Goal: Entertainment & Leisure: Consume media (video, audio)

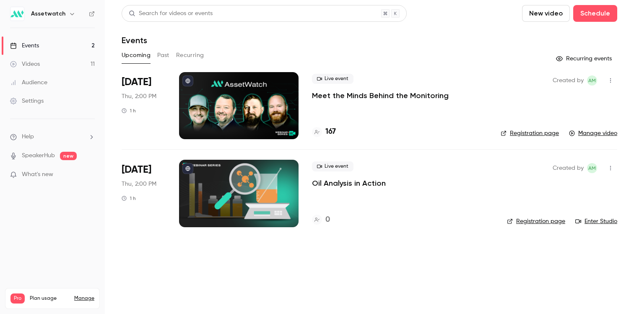
click at [413, 114] on div "Live event Meet the Minds Behind the Monitoring 167" at bounding box center [399, 105] width 175 height 67
click at [163, 55] on button "Past" at bounding box center [163, 55] width 12 height 13
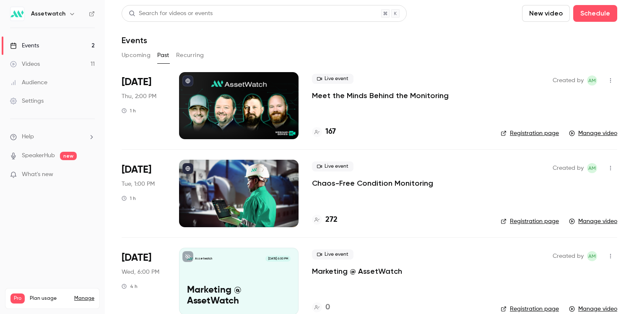
click at [349, 91] on p "Meet the Minds Behind the Monitoring" at bounding box center [380, 96] width 137 height 10
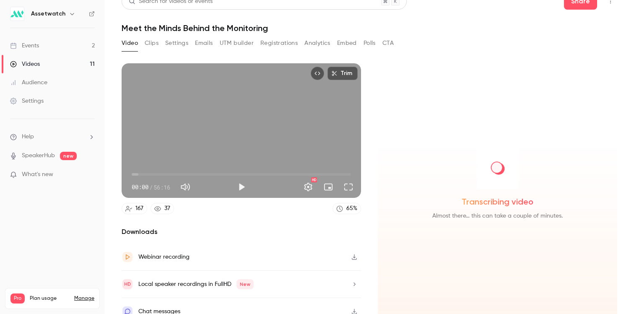
scroll to position [21, 0]
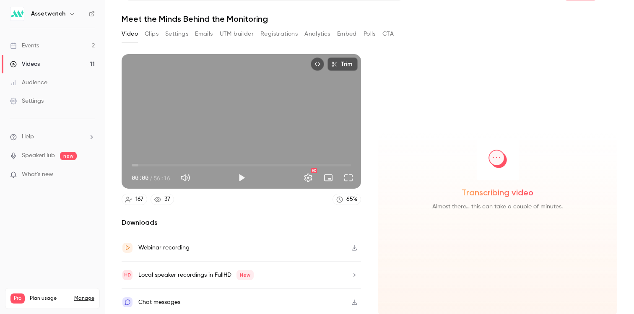
click at [348, 297] on button "button" at bounding box center [353, 302] width 13 height 13
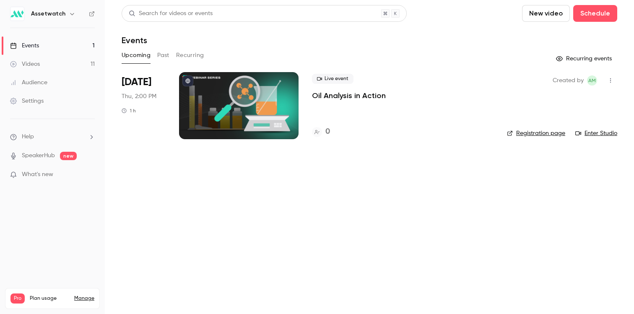
click at [166, 57] on button "Past" at bounding box center [163, 55] width 12 height 13
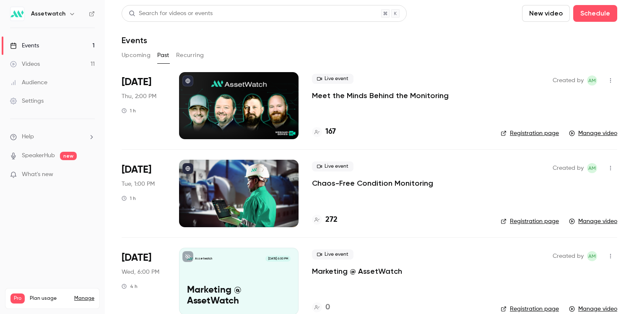
click at [359, 95] on p "Meet the Minds Behind the Monitoring" at bounding box center [380, 96] width 137 height 10
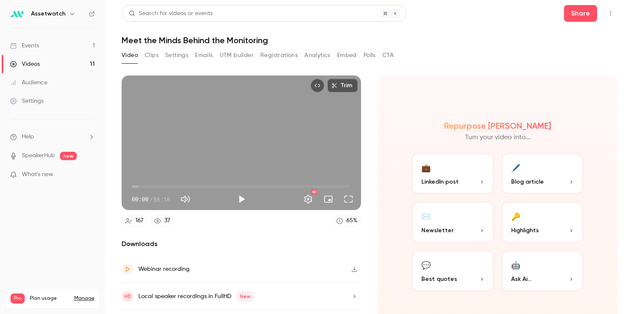
click at [334, 86] on icon "button" at bounding box center [334, 86] width 6 height 6
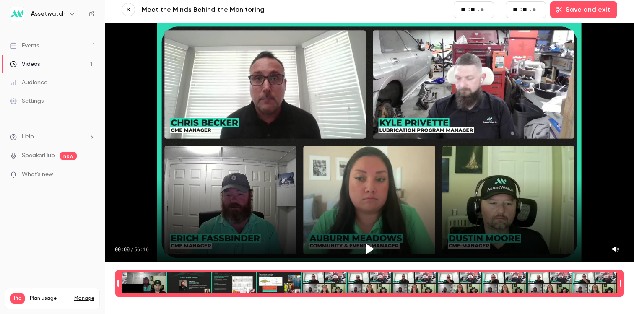
scroll to position [3, 0]
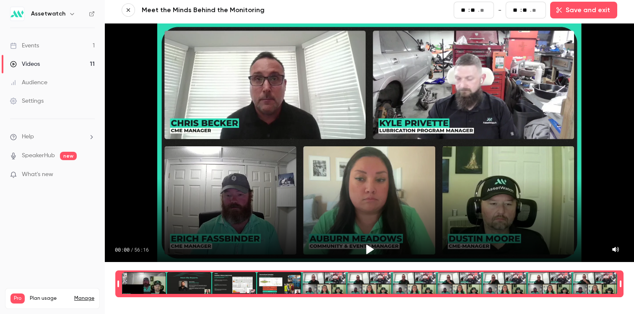
click at [131, 8] on button "button" at bounding box center [128, 9] width 13 height 13
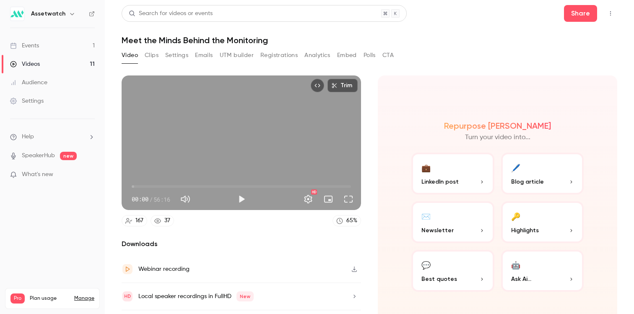
click at [197, 57] on button "Emails" at bounding box center [204, 55] width 18 height 13
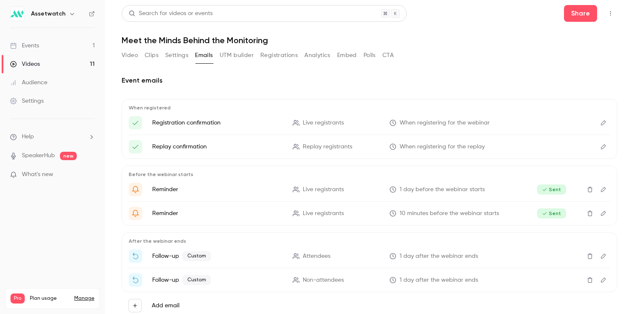
click at [132, 56] on button "Video" at bounding box center [130, 55] width 16 height 13
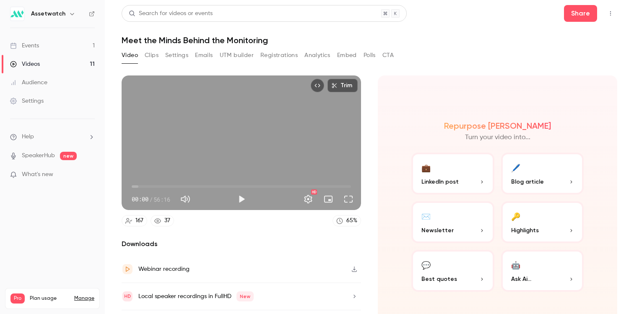
click at [264, 56] on button "Registrations" at bounding box center [278, 55] width 37 height 13
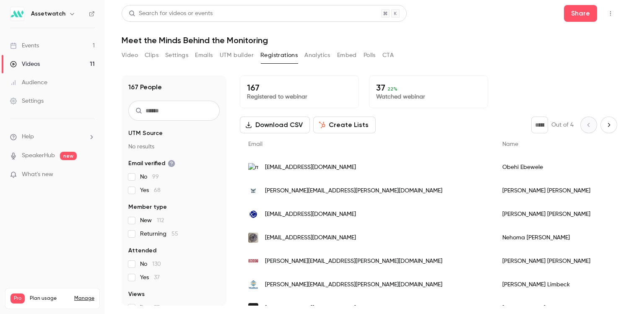
click at [321, 56] on button "Analytics" at bounding box center [317, 55] width 26 height 13
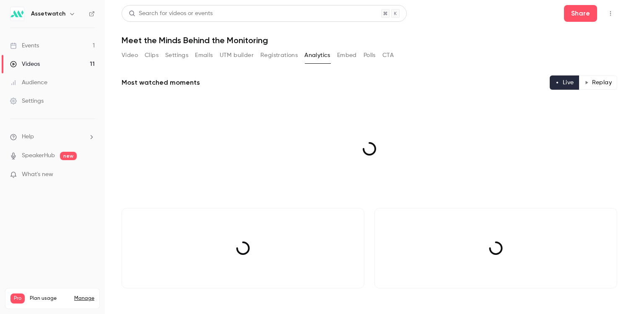
click at [342, 52] on button "Embed" at bounding box center [347, 55] width 20 height 13
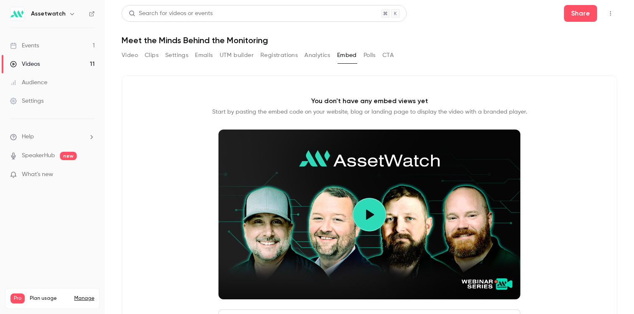
click at [381, 53] on div "Video Clips Settings Emails UTM builder Registrations Analytics Embed Polls CTA" at bounding box center [258, 55] width 272 height 13
click at [383, 54] on div "Video Clips Settings Emails UTM builder Registrations Analytics Embed Polls CTA" at bounding box center [258, 55] width 272 height 13
click at [294, 56] on button "Registrations" at bounding box center [278, 55] width 37 height 13
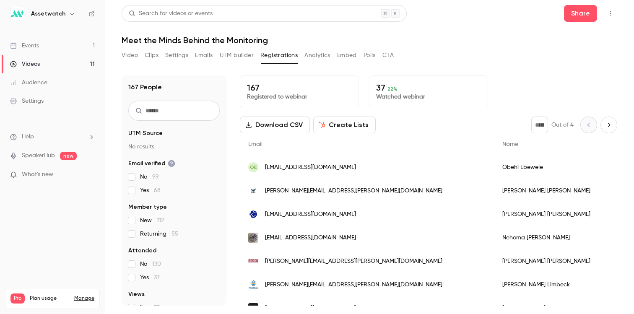
click at [235, 61] on button "UTM builder" at bounding box center [237, 55] width 34 height 13
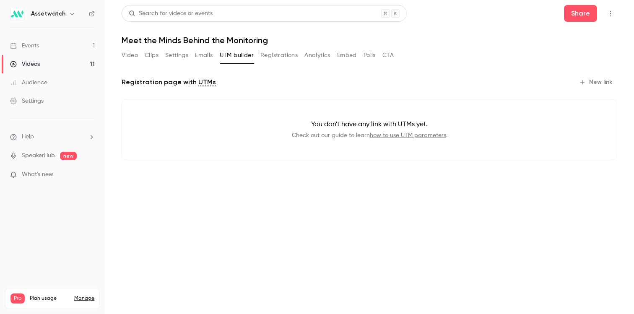
click at [203, 52] on button "Emails" at bounding box center [204, 55] width 18 height 13
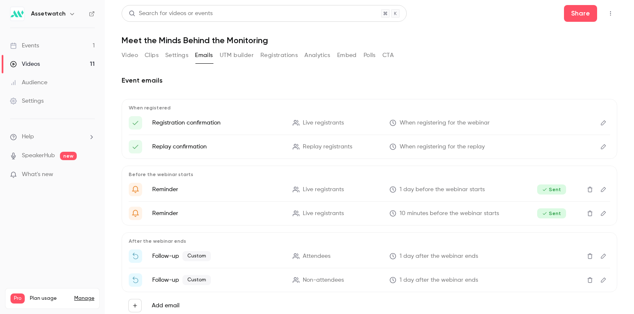
click at [174, 54] on button "Settings" at bounding box center [176, 55] width 23 height 13
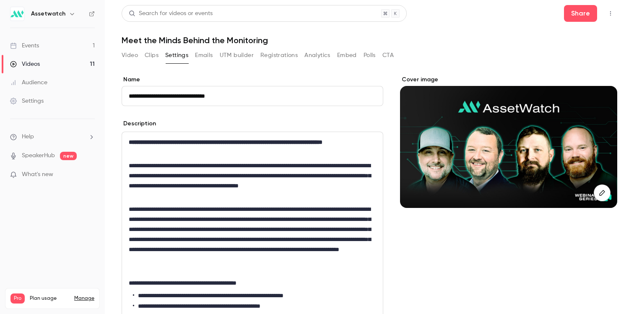
click at [148, 56] on button "Clips" at bounding box center [152, 55] width 14 height 13
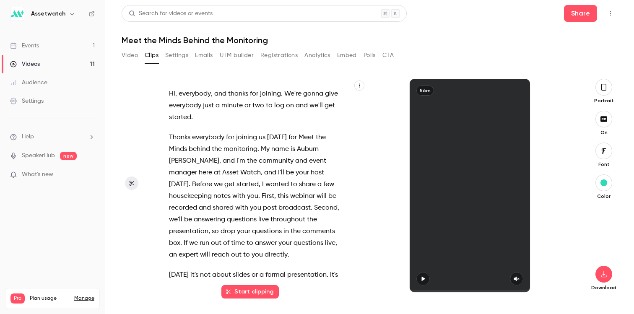
click at [125, 58] on button "Video" at bounding box center [130, 55] width 16 height 13
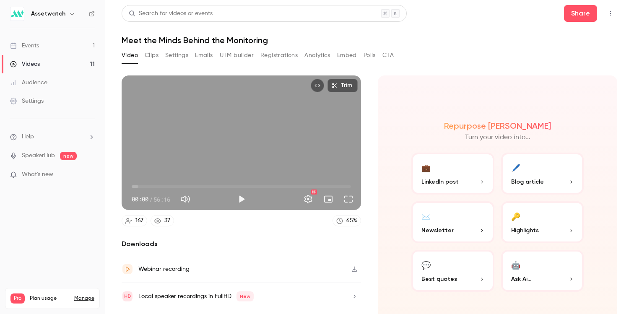
click at [276, 183] on span "00:00" at bounding box center [241, 186] width 219 height 13
click at [242, 198] on button "Play" at bounding box center [241, 199] width 17 height 17
click at [233, 199] on button "Pause" at bounding box center [241, 199] width 17 height 17
click at [237, 198] on button "Play" at bounding box center [241, 199] width 17 height 17
click at [287, 184] on span "37:43" at bounding box center [241, 186] width 219 height 13
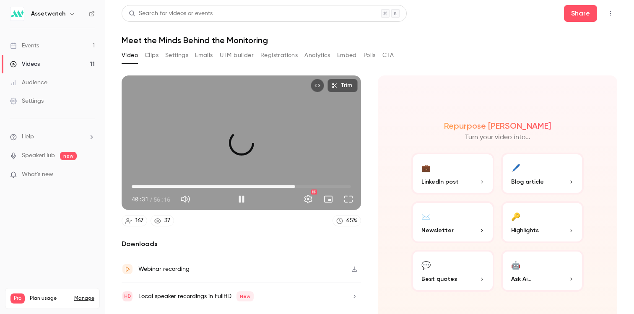
click at [293, 184] on span "41:55" at bounding box center [241, 186] width 219 height 13
click at [298, 182] on span "41:59" at bounding box center [241, 186] width 219 height 13
click at [303, 184] on span "43:21" at bounding box center [241, 186] width 219 height 13
click at [310, 183] on span "44:41" at bounding box center [241, 186] width 219 height 13
click at [317, 184] on span "48:15" at bounding box center [241, 186] width 219 height 13
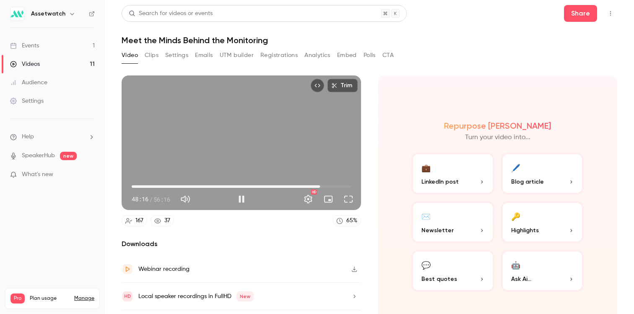
click at [321, 185] on span "48:16" at bounding box center [320, 186] width 3 height 3
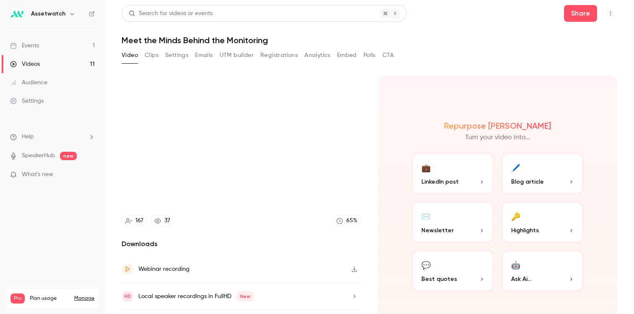
type input "******"
click at [156, 52] on button "Clips" at bounding box center [152, 55] width 14 height 13
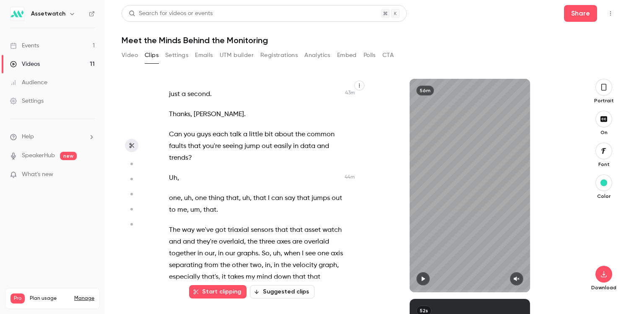
scroll to position [11364, 0]
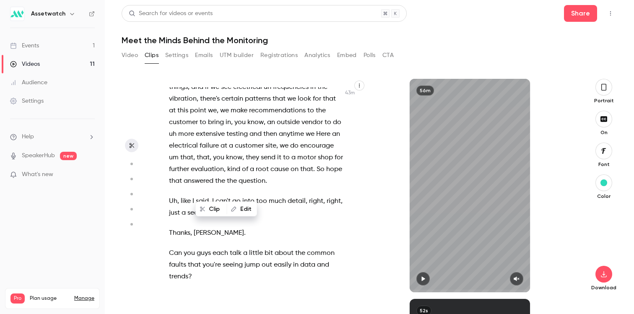
scroll to position [11292, 0]
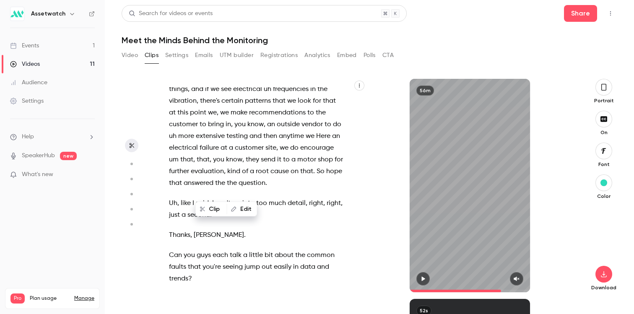
drag, startPoint x: 169, startPoint y: 191, endPoint x: 277, endPoint y: 193, distance: 108.2
type input "******"
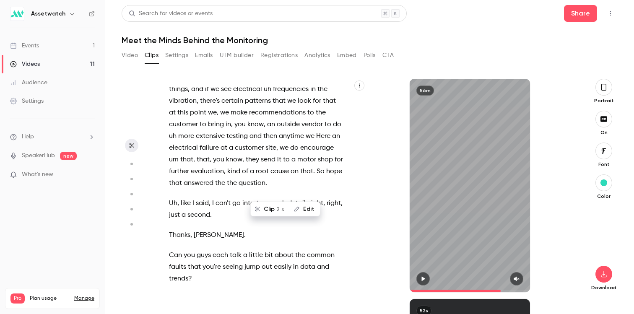
click at [130, 56] on button "Video" at bounding box center [130, 55] width 16 height 13
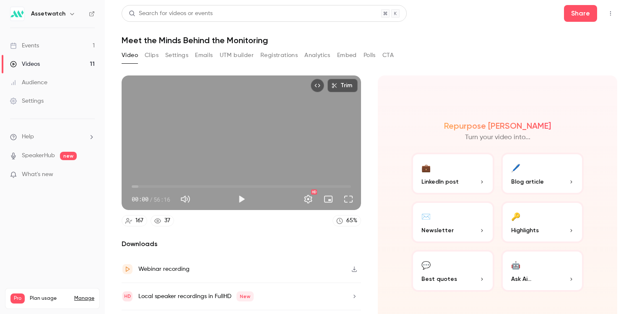
click at [302, 184] on span "00:00" at bounding box center [241, 186] width 219 height 13
click at [311, 185] on span "44:26" at bounding box center [241, 186] width 219 height 13
click at [322, 185] on span "46:50" at bounding box center [241, 186] width 219 height 13
click at [327, 185] on span "50:59" at bounding box center [241, 186] width 219 height 13
click at [333, 185] on span "50:59" at bounding box center [241, 186] width 219 height 13
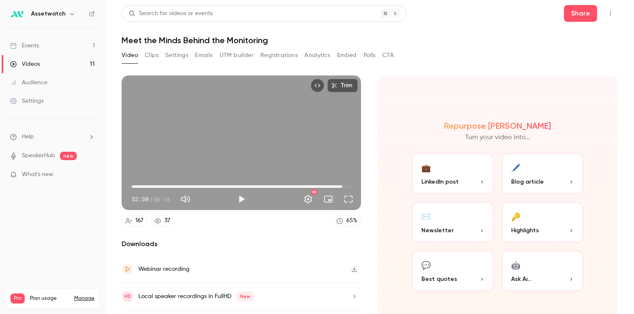
click at [339, 186] on span "54:02" at bounding box center [241, 186] width 219 height 13
click at [236, 196] on button "Play" at bounding box center [241, 199] width 17 height 17
click at [308, 183] on span "45:57" at bounding box center [241, 186] width 219 height 13
click at [296, 185] on span "42:47" at bounding box center [241, 186] width 219 height 13
click at [297, 185] on span "42:52" at bounding box center [298, 186] width 3 height 3
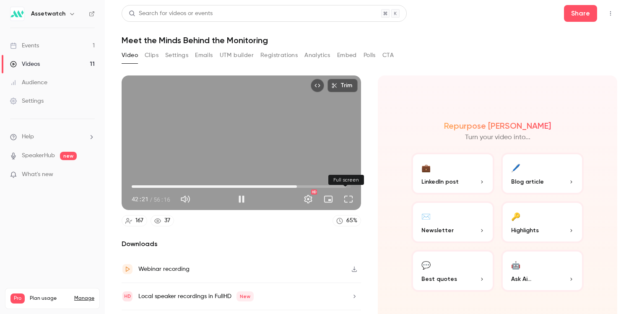
click at [345, 198] on button "Full screen" at bounding box center [348, 199] width 17 height 17
click at [248, 143] on div "Trim 42:35 42:35 / 56:16 HD" at bounding box center [241, 142] width 239 height 135
click at [264, 150] on div "Trim 42:35 42:35 / 56:16 HD" at bounding box center [241, 142] width 239 height 135
click at [309, 158] on div "Trim 43:11 43:11 / 56:16 HD" at bounding box center [241, 142] width 239 height 135
type input "******"
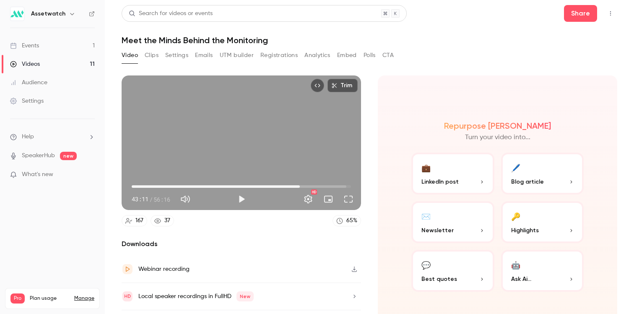
click at [155, 57] on button "Clips" at bounding box center [152, 55] width 14 height 13
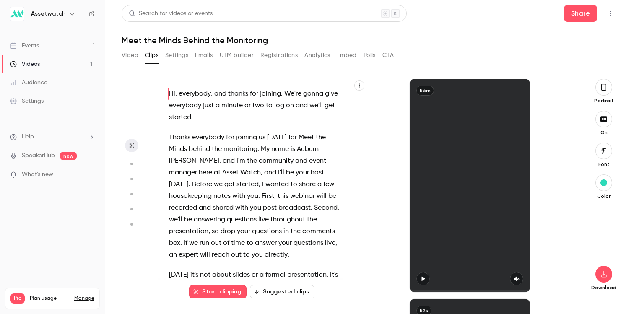
click at [218, 54] on div "Video Clips Settings Emails UTM builder Registrations Analytics Embed Polls CTA" at bounding box center [258, 55] width 272 height 13
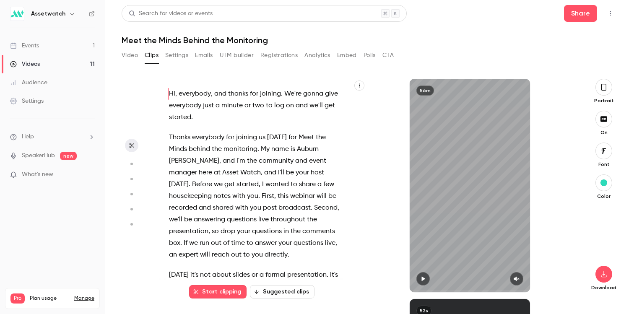
click at [207, 55] on button "Emails" at bounding box center [204, 55] width 18 height 13
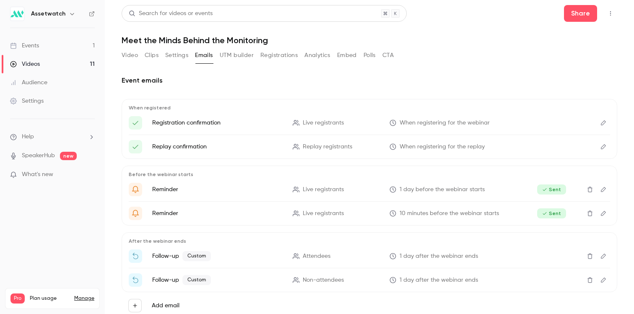
click at [126, 49] on button "Video" at bounding box center [130, 55] width 16 height 13
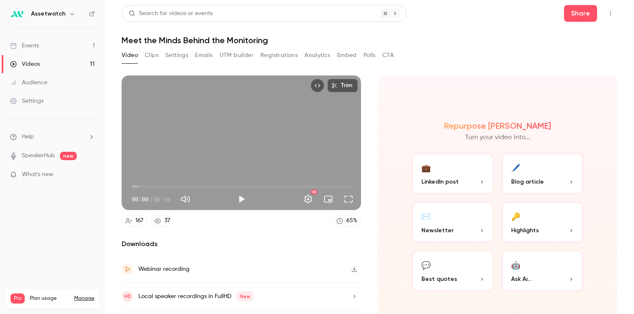
click at [285, 56] on button "Registrations" at bounding box center [278, 55] width 37 height 13
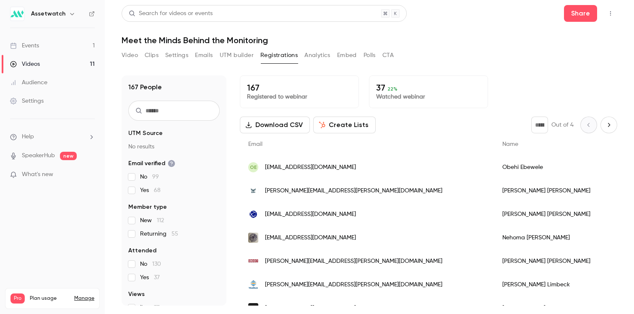
click at [406, 101] on div "37 22 % Watched webinar" at bounding box center [428, 91] width 119 height 33
click at [406, 96] on p "Watched webinar" at bounding box center [428, 97] width 105 height 8
click at [410, 93] on p "Watched webinar" at bounding box center [428, 97] width 105 height 8
click at [322, 49] on button "Analytics" at bounding box center [317, 55] width 26 height 13
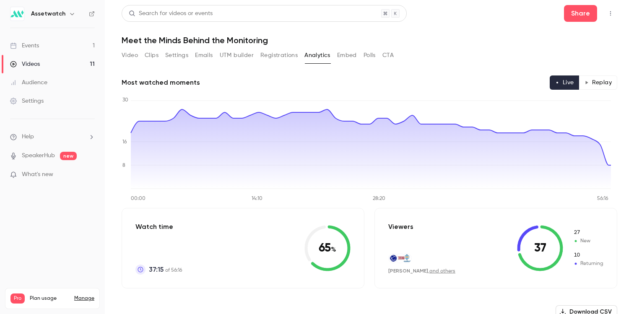
click at [133, 57] on button "Video" at bounding box center [130, 55] width 16 height 13
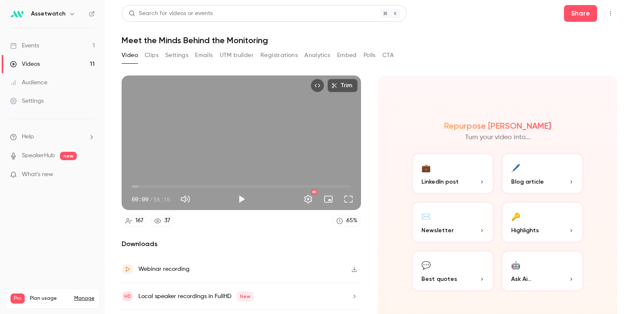
click at [150, 58] on button "Clips" at bounding box center [152, 55] width 14 height 13
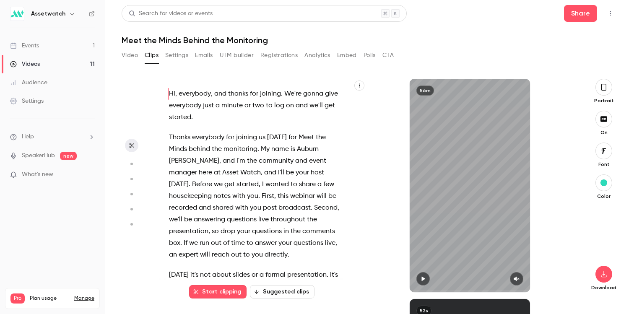
click at [127, 54] on button "Video" at bounding box center [130, 55] width 16 height 13
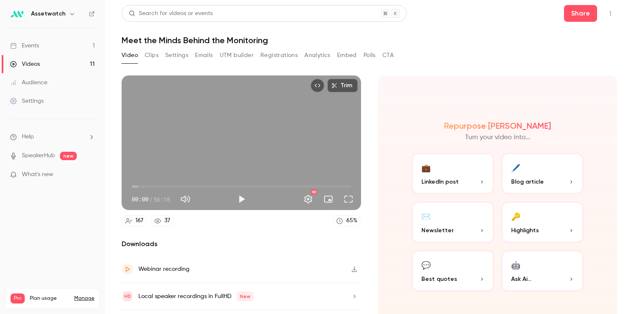
click at [149, 54] on button "Clips" at bounding box center [152, 55] width 14 height 13
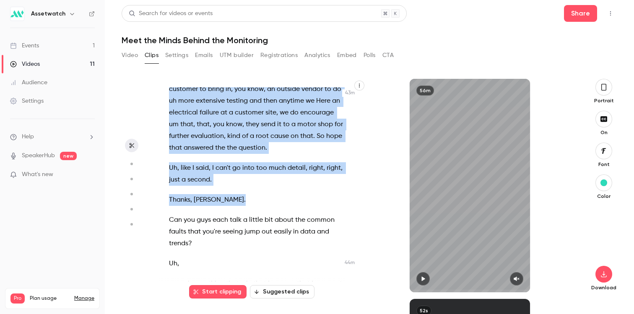
scroll to position [11327, 0]
drag, startPoint x: 217, startPoint y: 218, endPoint x: 172, endPoint y: 113, distance: 114.0
click at [172, 113] on div "Hi , everybody , and thanks for joining . We're gonna give everybody just a min…" at bounding box center [259, 189] width 203 height 205
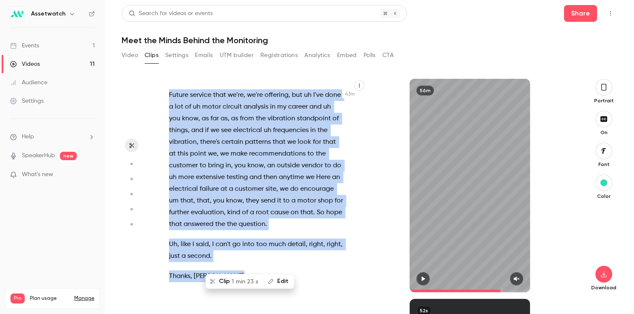
scroll to position [11248, 0]
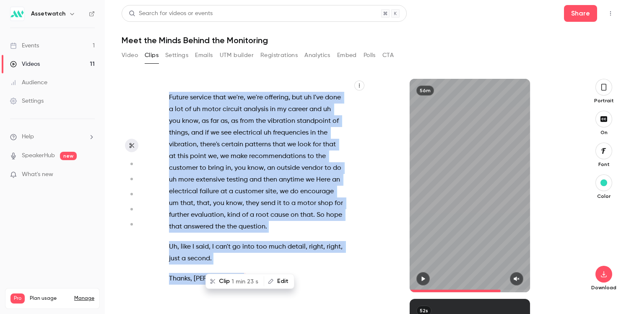
click at [244, 280] on span "1 min 23 s" at bounding box center [244, 281] width 27 height 9
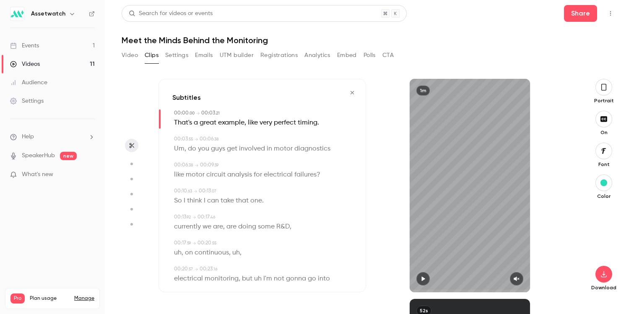
type input "*"
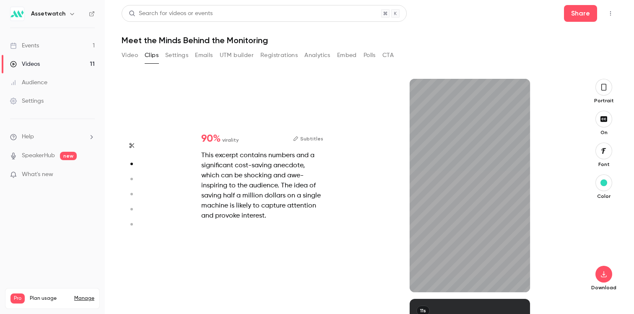
type input "*"
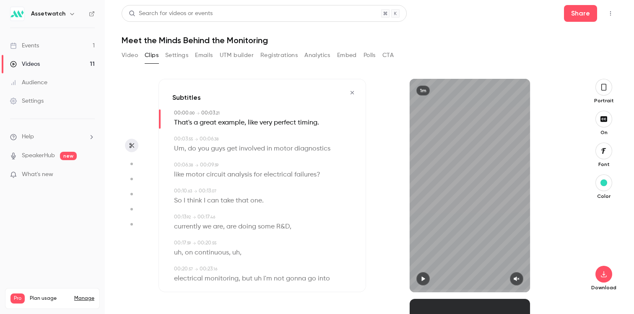
scroll to position [0, 0]
click at [600, 271] on icon "button" at bounding box center [604, 274] width 10 height 7
click at [131, 53] on button "Video" at bounding box center [130, 55] width 16 height 13
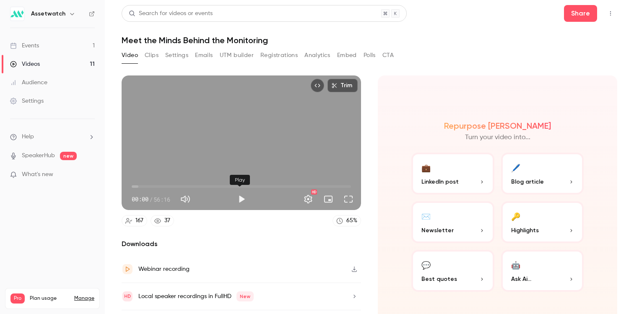
click at [245, 200] on button "Play" at bounding box center [241, 199] width 17 height 17
click at [202, 145] on div "Trim 00:35 00:35 / 56:16 HD" at bounding box center [241, 142] width 239 height 135
click at [239, 195] on button "Play" at bounding box center [241, 199] width 17 height 17
click at [273, 189] on span "00:36" at bounding box center [241, 186] width 219 height 13
click at [286, 184] on span "40:10" at bounding box center [241, 186] width 219 height 13
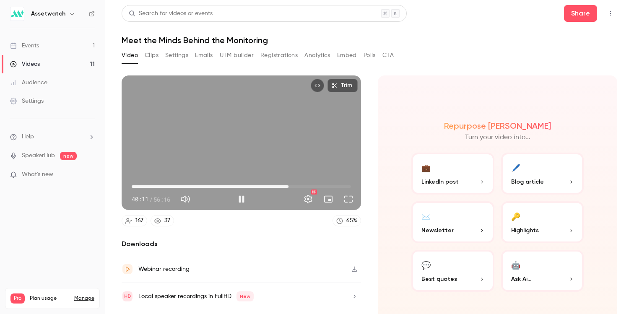
click at [294, 184] on span "40:11" at bounding box center [241, 186] width 219 height 13
click at [302, 184] on span "42:24" at bounding box center [241, 186] width 219 height 13
click at [310, 183] on span "44:26" at bounding box center [241, 186] width 219 height 13
click at [318, 183] on span "46:32" at bounding box center [241, 186] width 219 height 13
click at [324, 182] on span "50:00" at bounding box center [241, 186] width 219 height 13
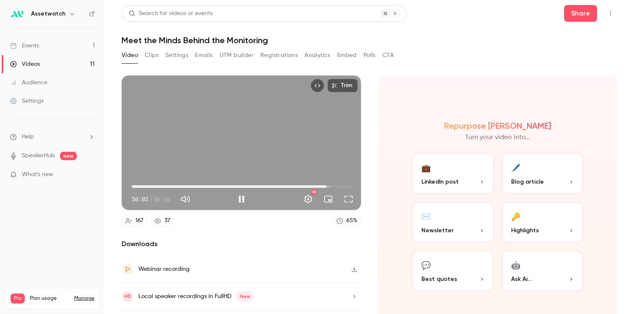
click at [319, 184] on span "50:02" at bounding box center [241, 186] width 219 height 13
click at [314, 184] on span "48:42" at bounding box center [241, 186] width 219 height 13
click at [303, 185] on span "44:39" at bounding box center [241, 186] width 219 height 13
click at [304, 185] on span "44:41" at bounding box center [305, 186] width 3 height 3
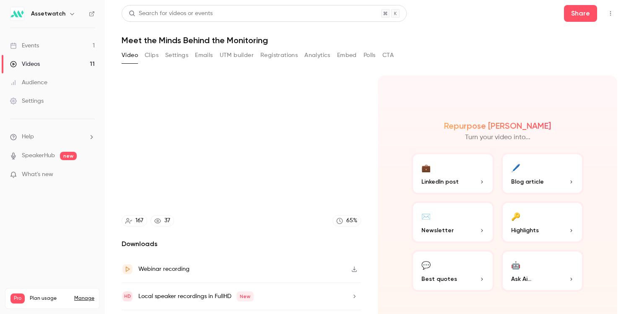
click at [296, 184] on video at bounding box center [241, 142] width 239 height 135
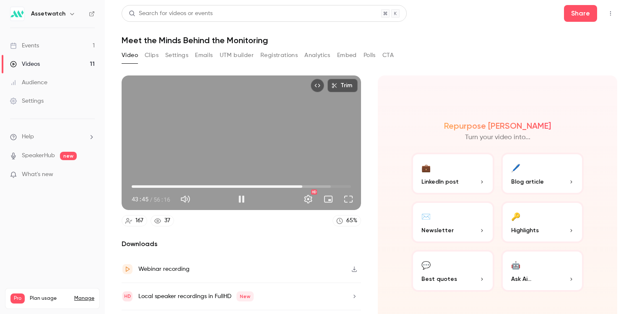
click at [301, 185] on span "43:45" at bounding box center [302, 186] width 3 height 3
click at [296, 185] on span "42:39" at bounding box center [297, 186] width 3 height 3
click at [300, 184] on span "42:45" at bounding box center [241, 186] width 219 height 13
click at [301, 185] on span "43:54" at bounding box center [302, 186] width 3 height 3
click at [311, 185] on span "44:31" at bounding box center [241, 186] width 219 height 13
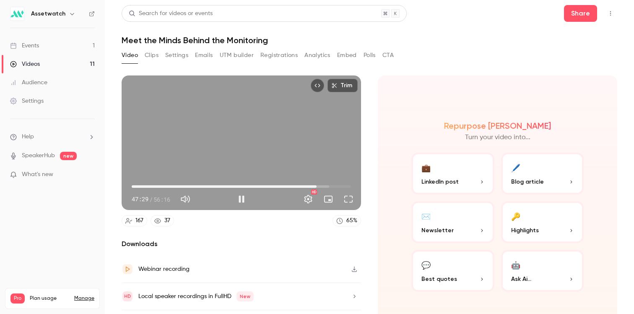
click at [315, 185] on span "47:29" at bounding box center [316, 186] width 3 height 3
click at [318, 185] on span "48:15" at bounding box center [319, 186] width 3 height 3
click at [320, 185] on span "48:41" at bounding box center [321, 186] width 3 height 3
click at [322, 185] on span "49:07" at bounding box center [323, 186] width 3 height 3
click at [322, 185] on span "49:08" at bounding box center [323, 186] width 3 height 3
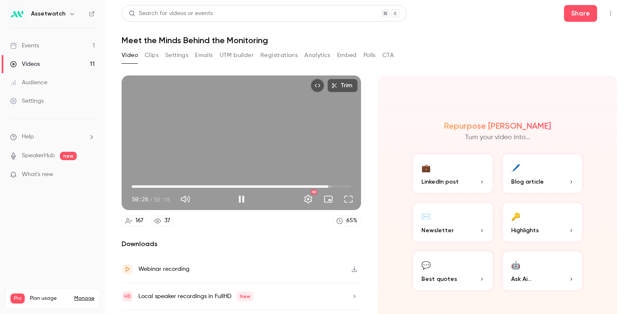
click at [327, 185] on span "50:26" at bounding box center [328, 186] width 3 height 3
click at [327, 185] on span "50:28" at bounding box center [328, 186] width 3 height 3
click at [315, 118] on div "Trim 50:53 50:53 / 56:16 HD" at bounding box center [241, 142] width 239 height 135
type input "******"
